Goal: Information Seeking & Learning: Check status

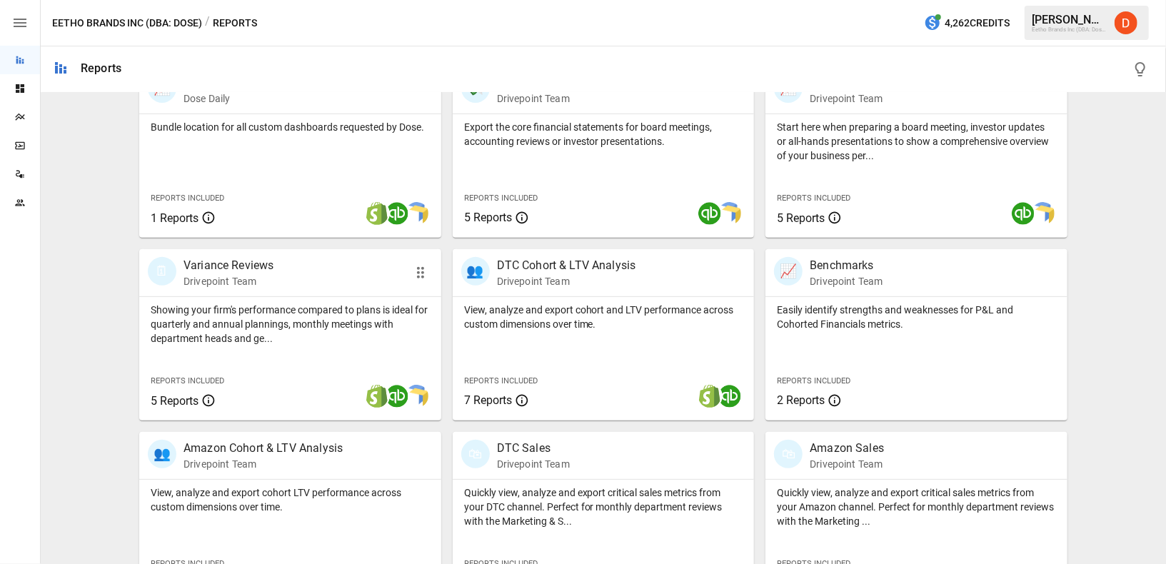
scroll to position [311, 0]
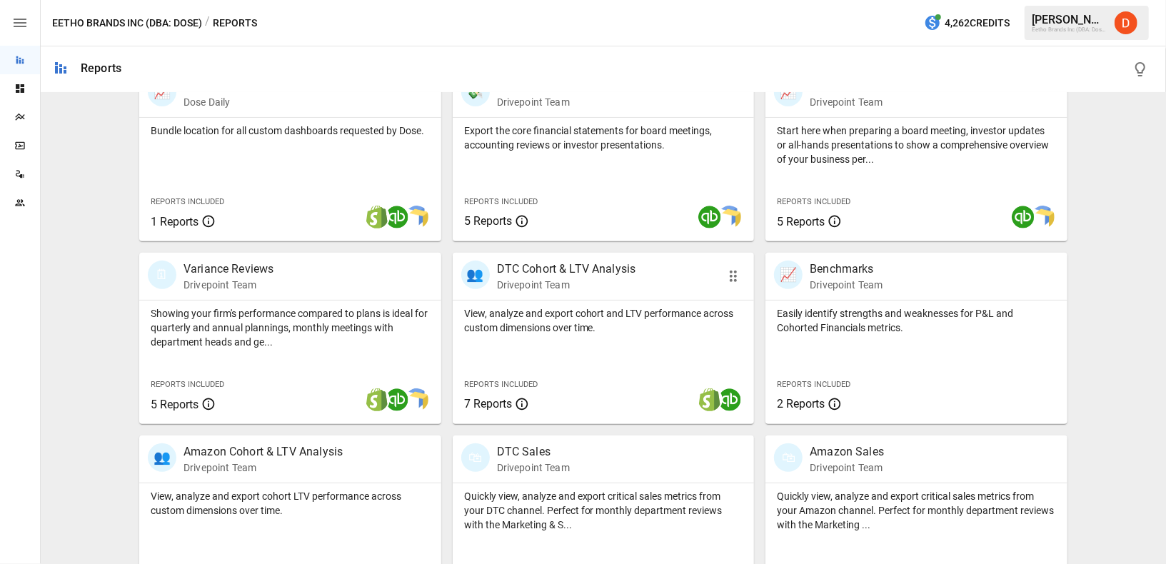
click at [563, 261] on p "DTC Cohort & LTV Analysis" at bounding box center [566, 269] width 139 height 17
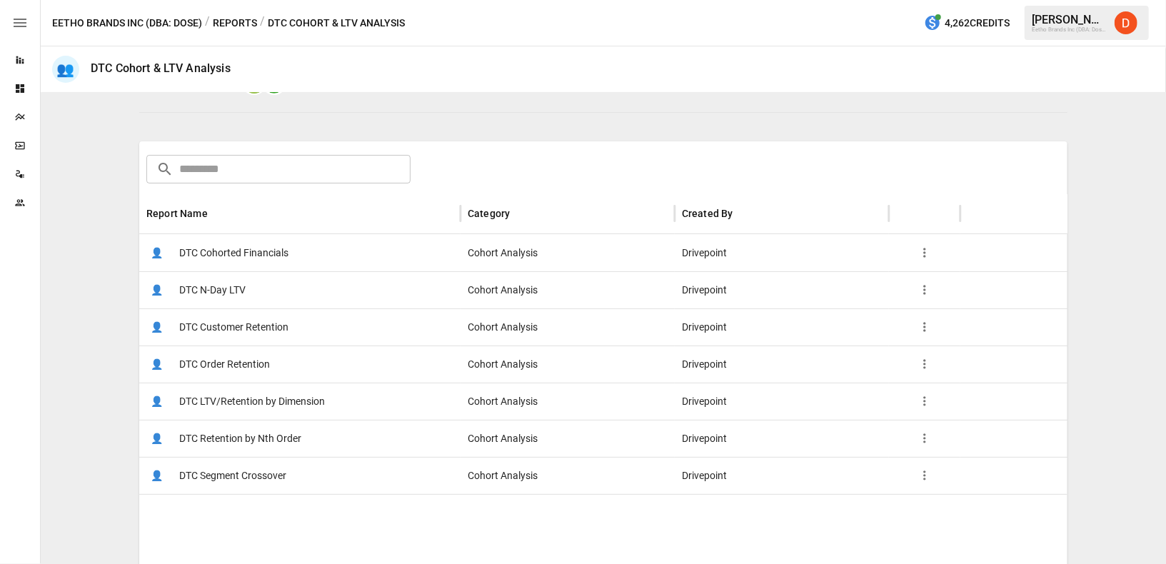
scroll to position [166, 0]
click at [240, 330] on span "DTC Customer Retention" at bounding box center [233, 329] width 109 height 36
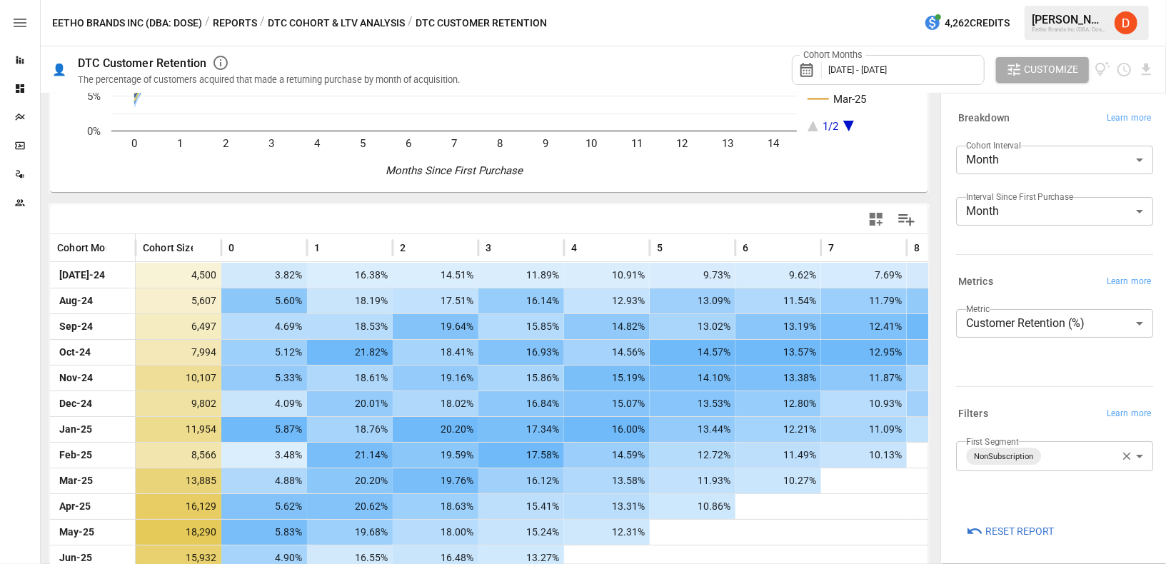
scroll to position [236, 0]
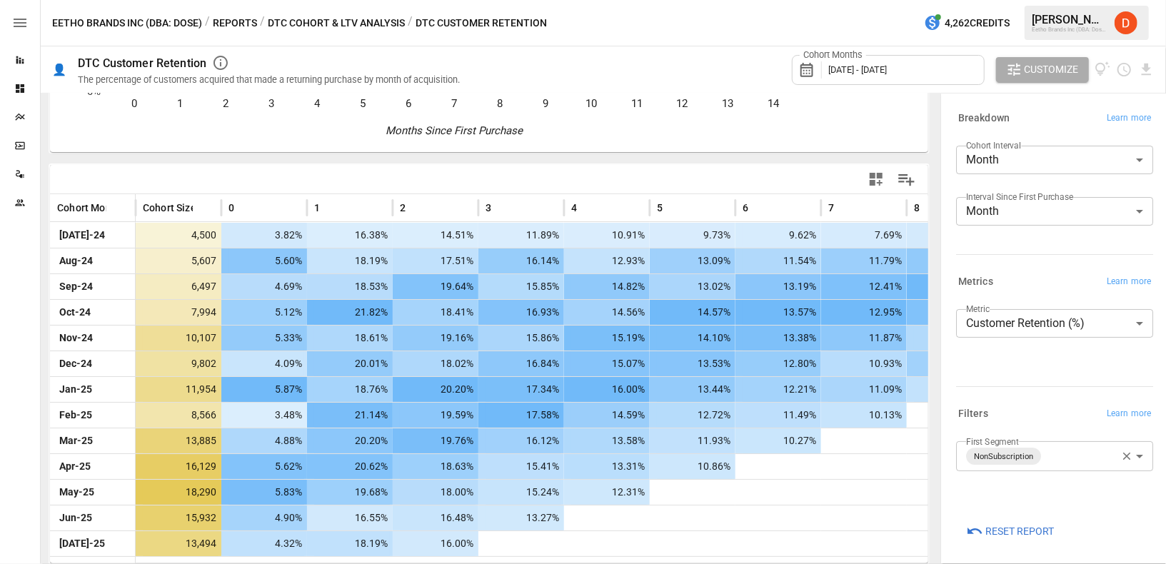
click at [887, 65] on span "[DATE] - [DATE]" at bounding box center [857, 69] width 59 height 11
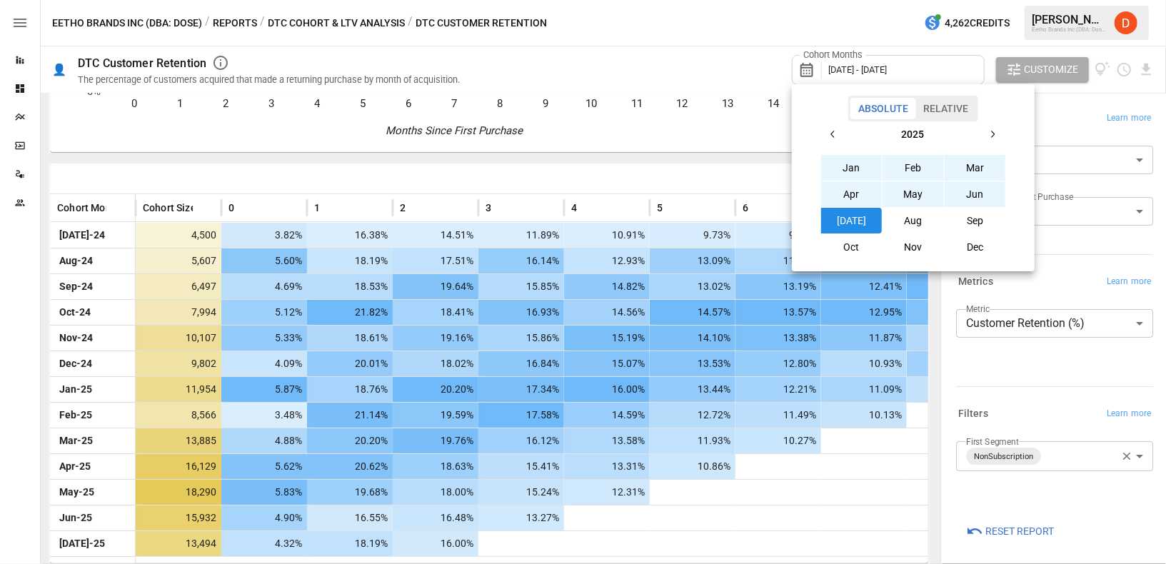
click at [831, 134] on icon "button" at bounding box center [833, 134] width 11 height 11
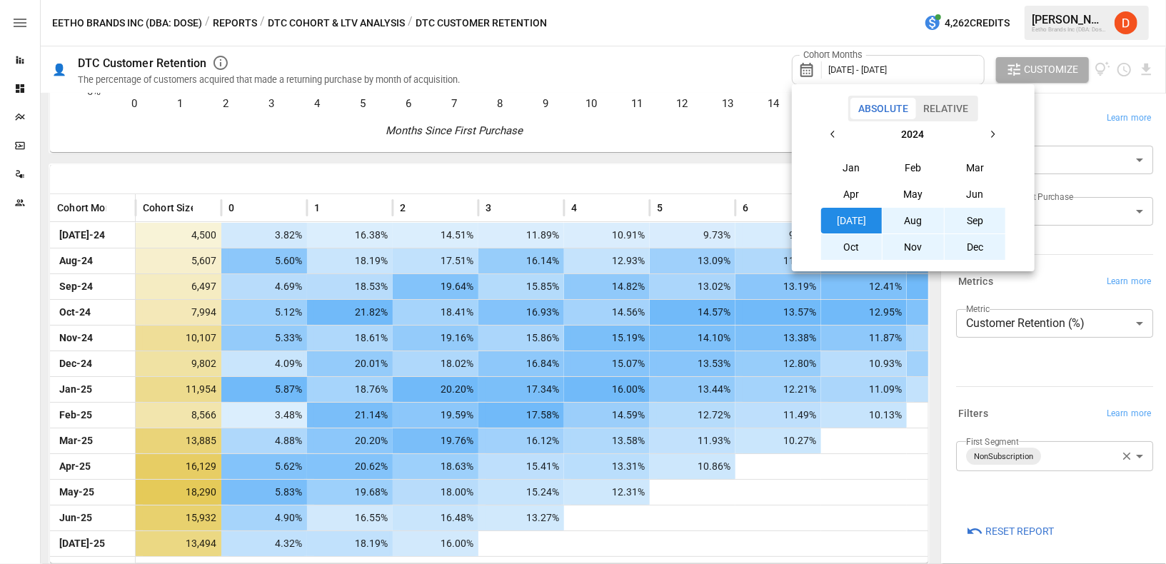
click at [848, 194] on button "Apr" at bounding box center [851, 194] width 61 height 26
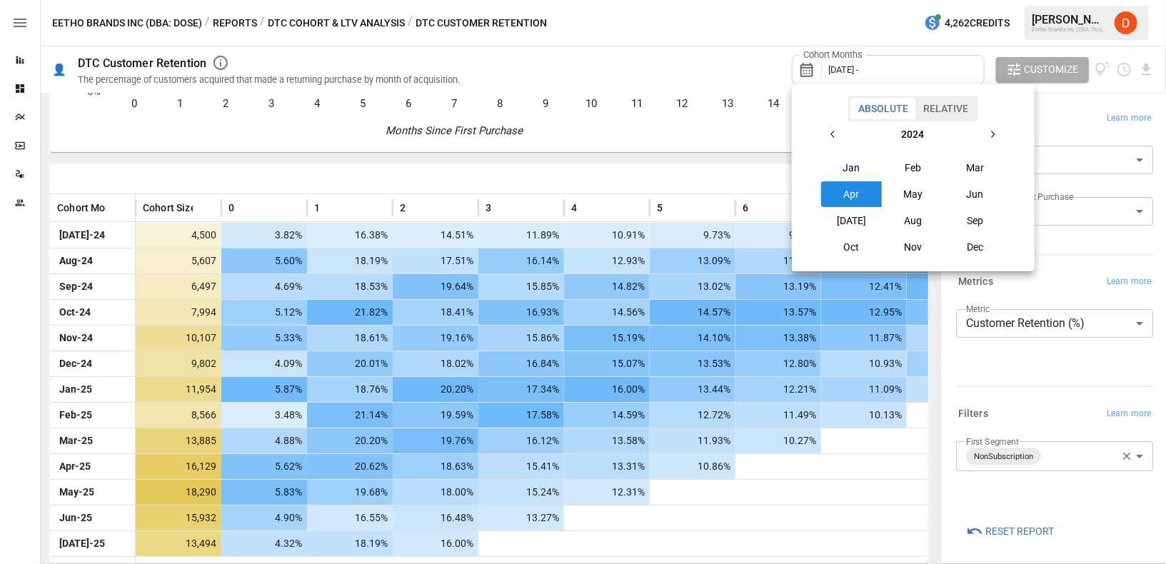
click at [995, 134] on icon "button" at bounding box center [992, 134] width 11 height 11
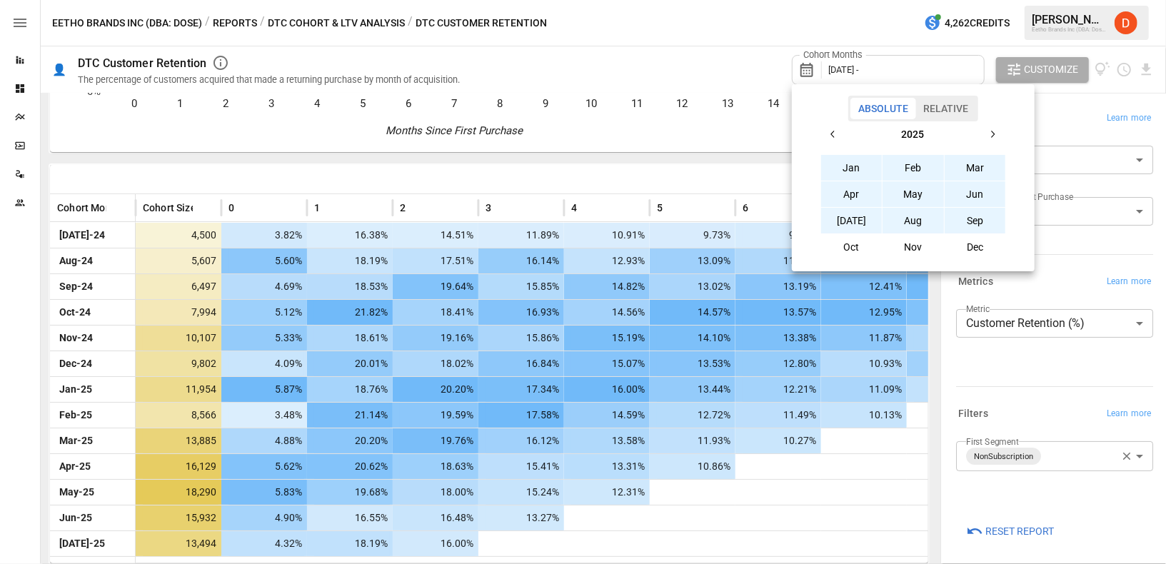
click at [979, 220] on button "Sep" at bounding box center [975, 221] width 61 height 26
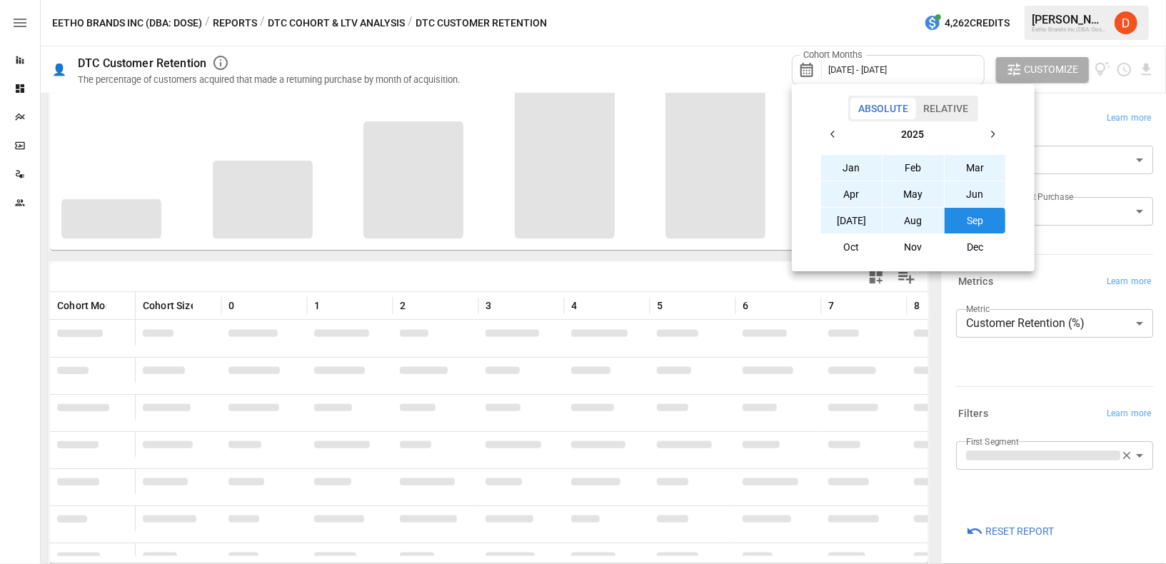
click at [743, 39] on div at bounding box center [583, 282] width 1166 height 564
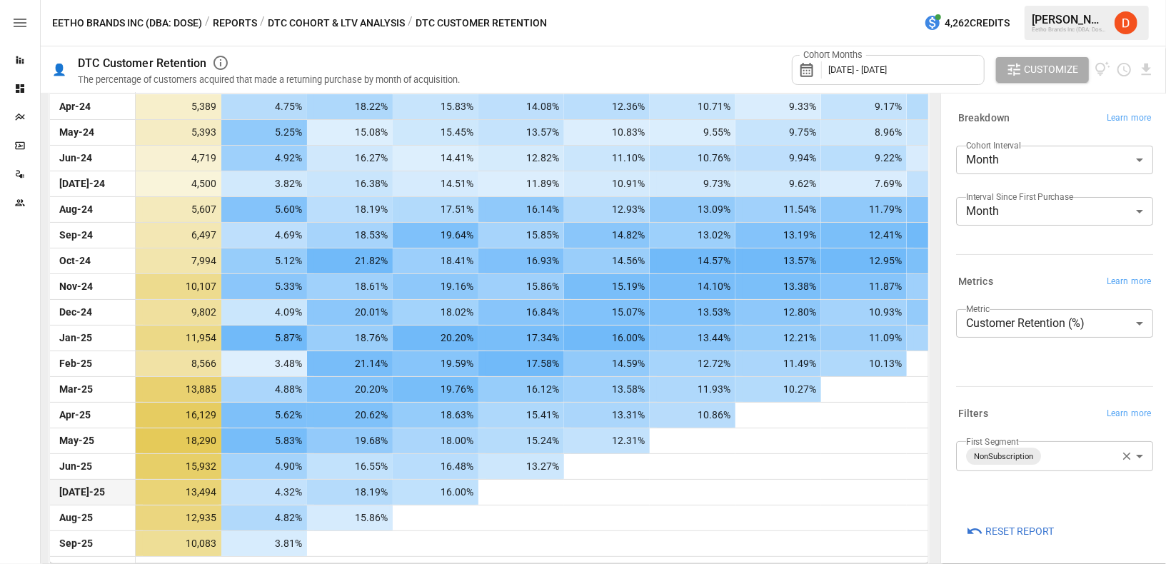
scroll to position [363, 0]
click at [1062, 0] on body "Reports Dashboards Plans SmartModel ™ Data Sources Team Eetho Brands Inc (DBA: …" at bounding box center [583, 0] width 1166 height 0
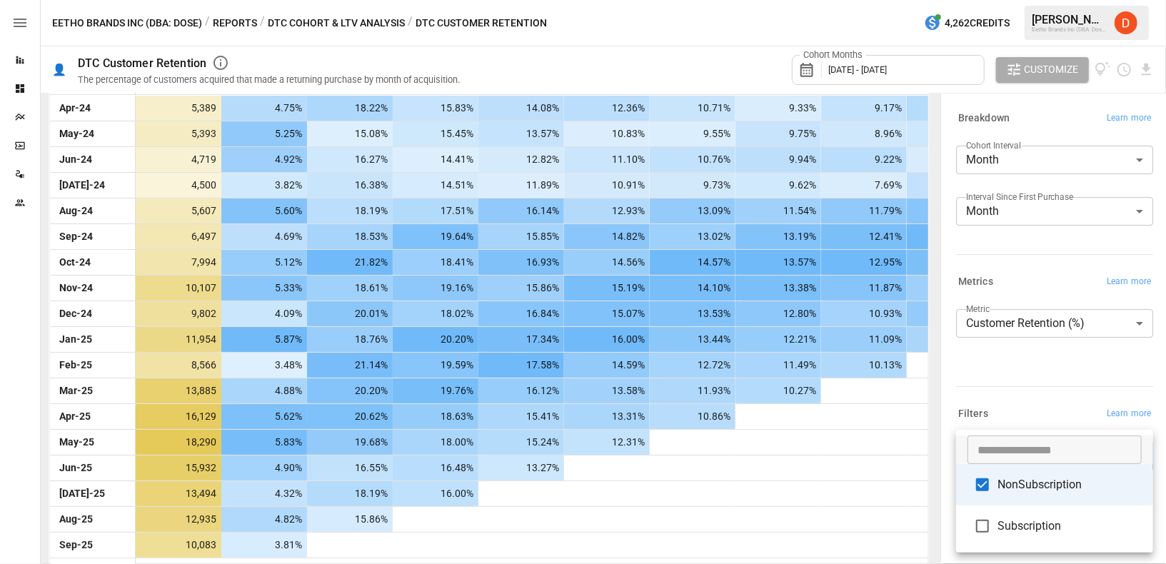
click at [1035, 518] on span "Subscription" at bounding box center [1069, 526] width 144 height 17
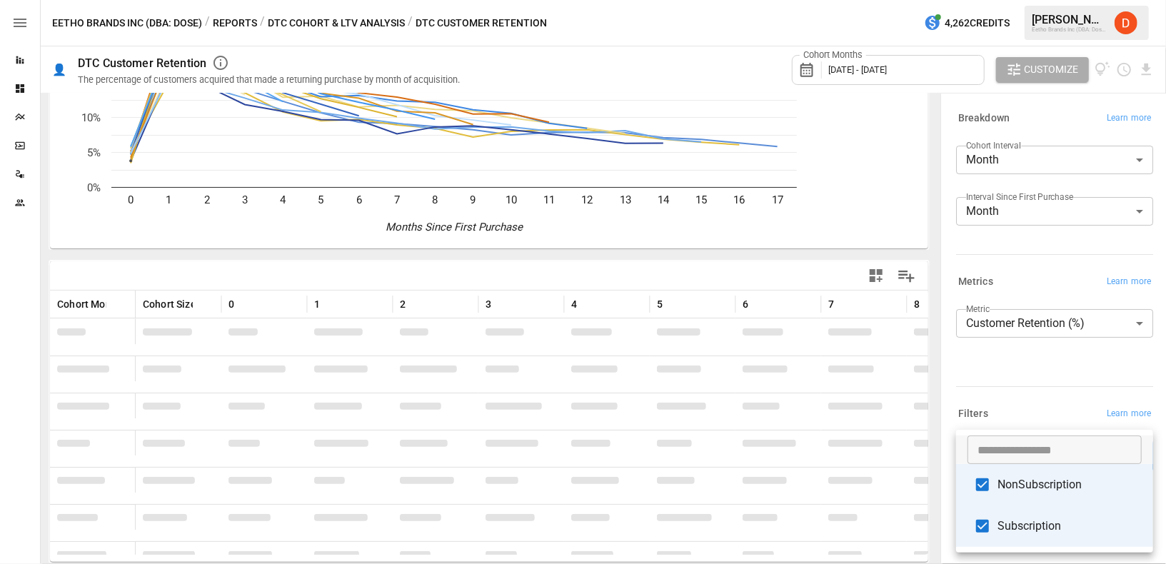
scroll to position [363, 0]
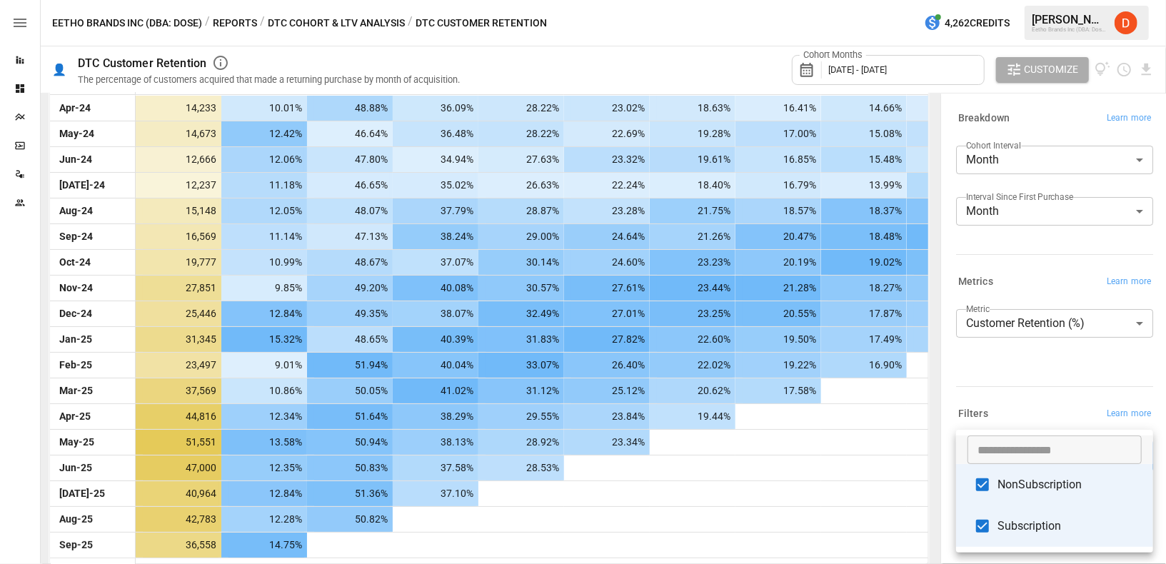
click at [1010, 358] on div at bounding box center [583, 282] width 1166 height 564
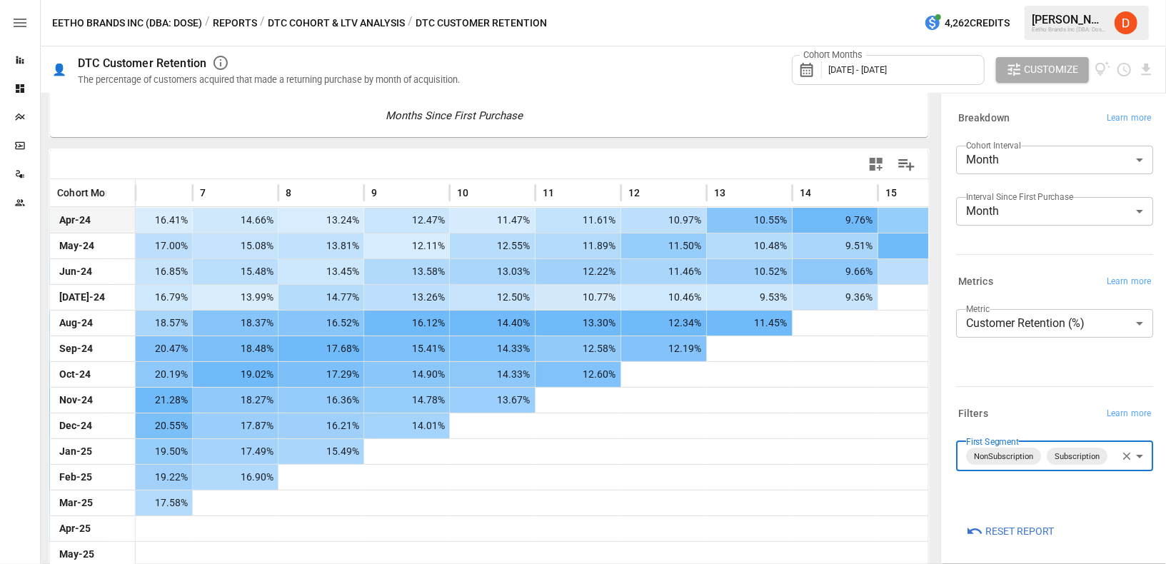
scroll to position [253, 0]
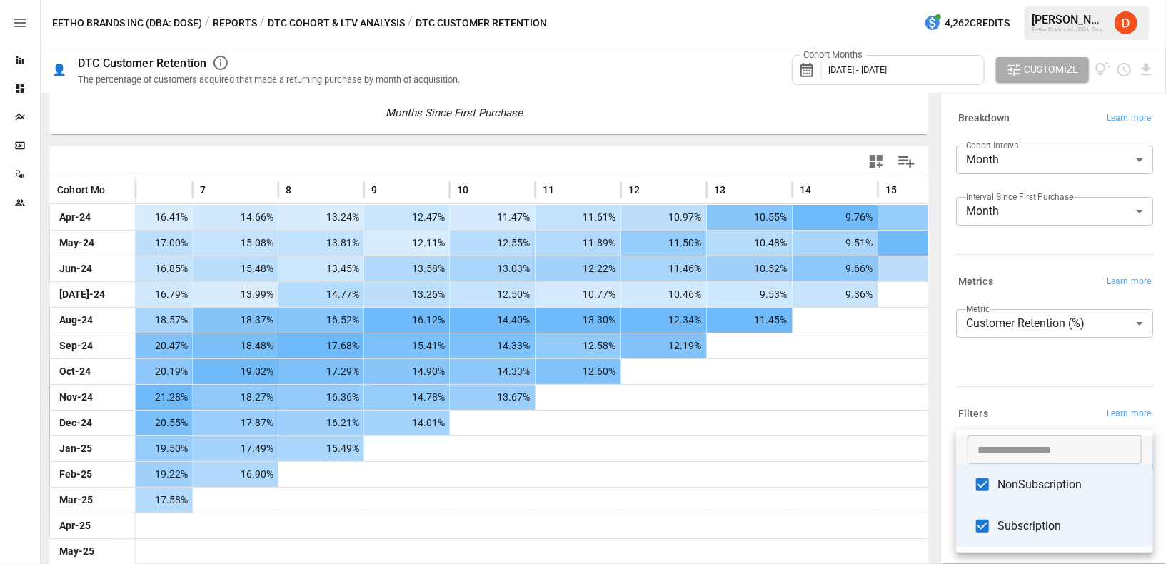
click at [1111, 0] on body "Reports Dashboards Plans SmartModel ™ Data Sources Team Eetho Brands Inc (DBA: …" at bounding box center [583, 0] width 1166 height 0
click at [1027, 376] on div at bounding box center [583, 282] width 1166 height 564
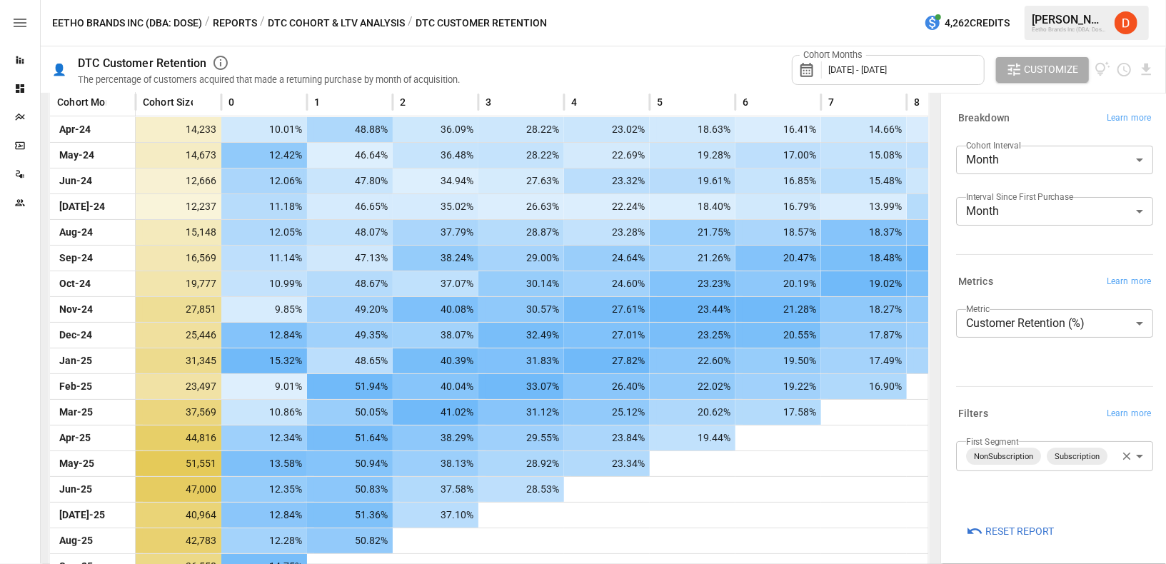
scroll to position [343, 0]
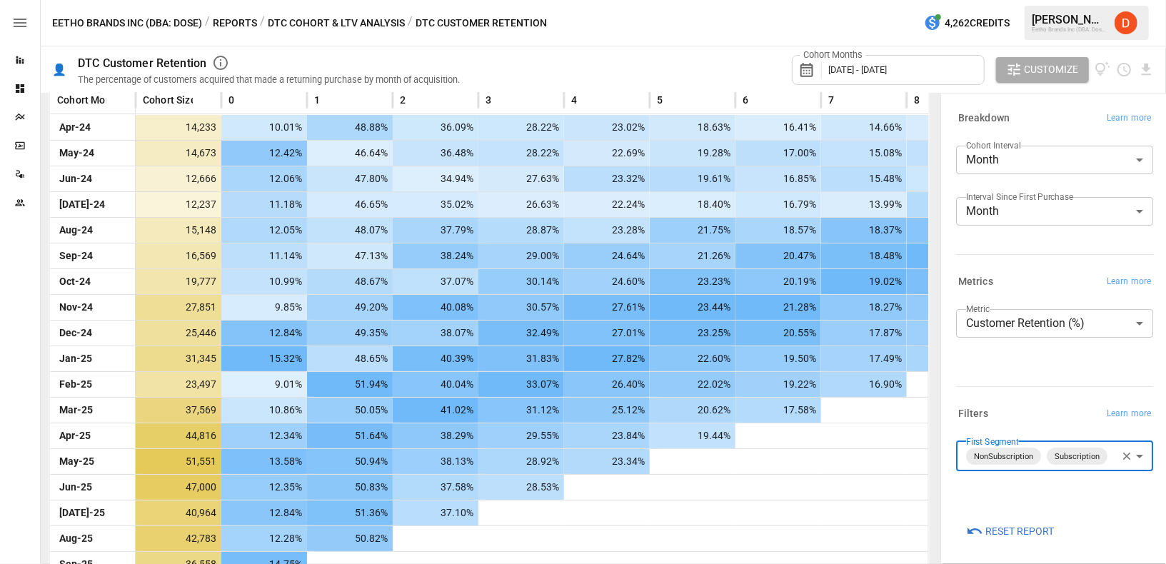
click at [1115, 0] on body "Reports Dashboards Plans SmartModel ™ Data Sources Team Eetho Brands Inc (DBA: …" at bounding box center [583, 0] width 1166 height 0
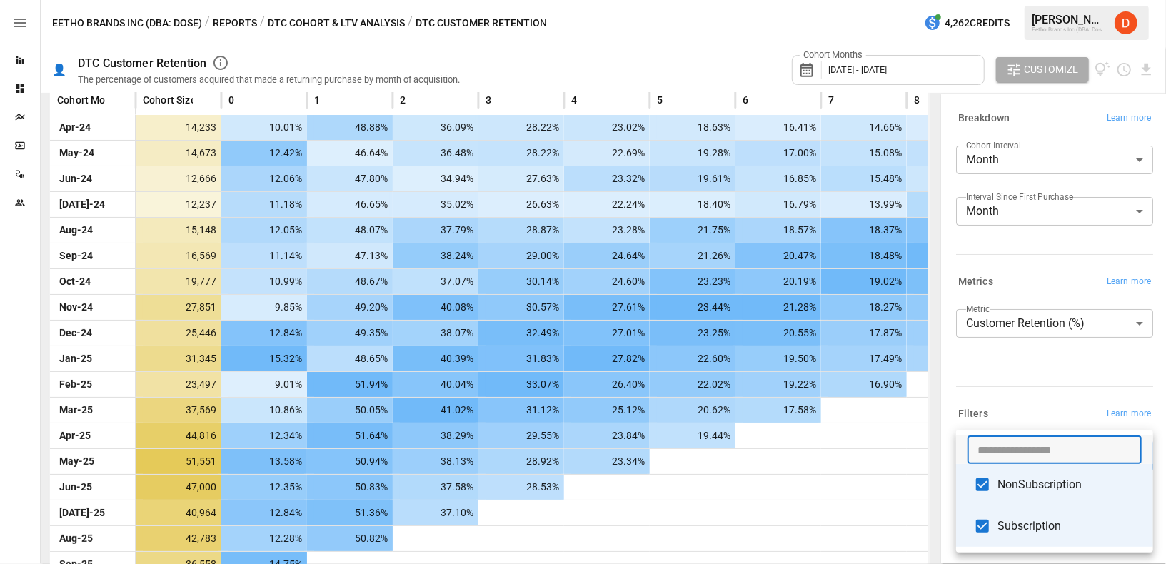
click at [1115, 462] on input "text" at bounding box center [1054, 450] width 174 height 29
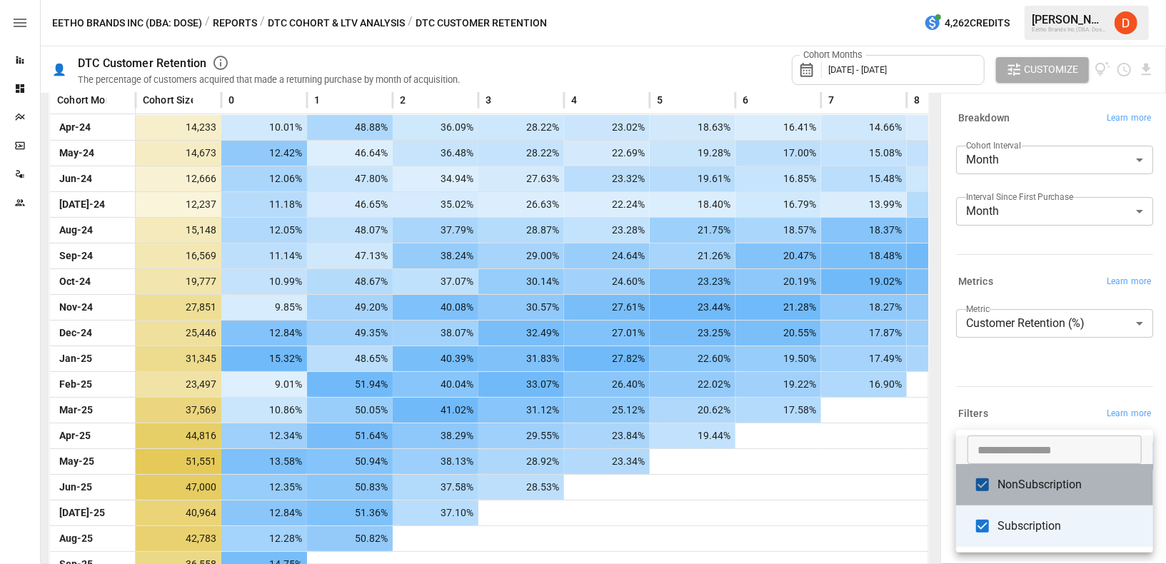
click at [1021, 485] on span "NonSubscription" at bounding box center [1069, 484] width 144 height 17
type input "**********"
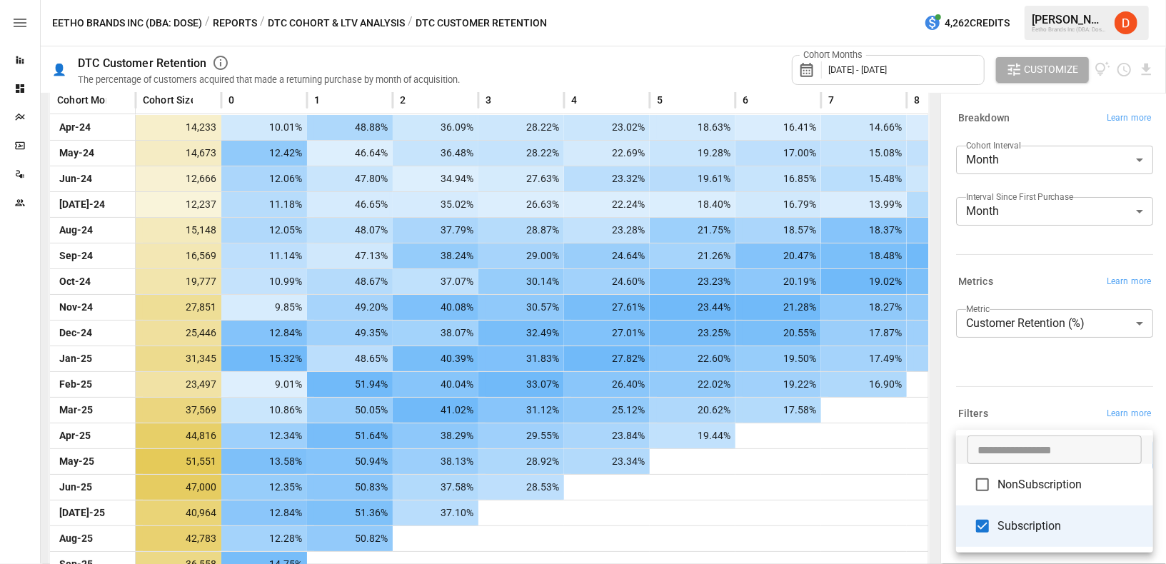
scroll to position [138, 0]
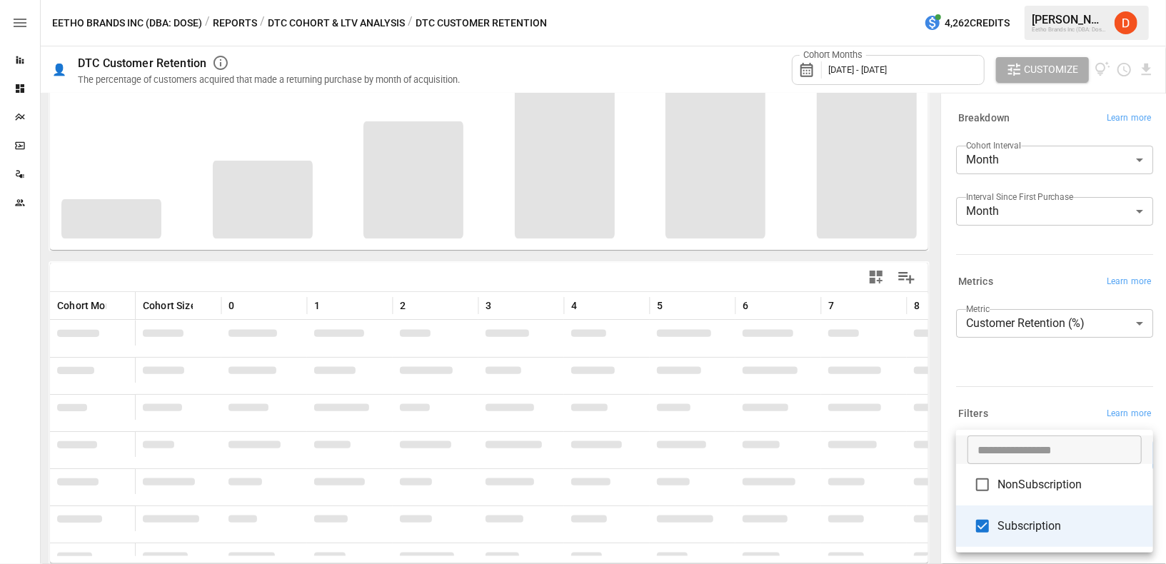
click at [998, 386] on div at bounding box center [583, 282] width 1166 height 564
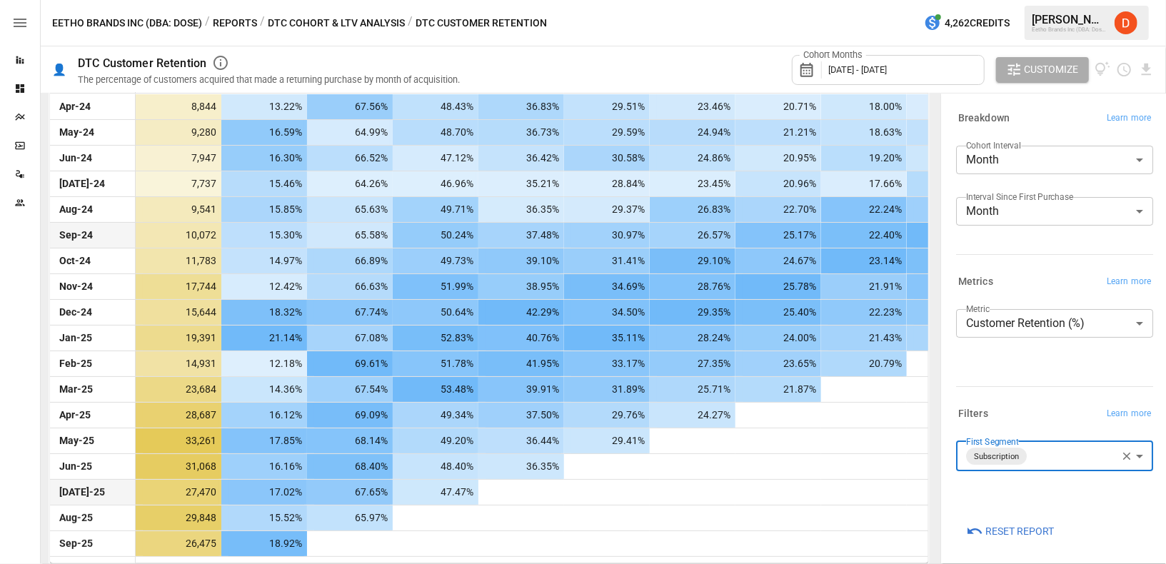
scroll to position [363, 0]
